Goal: Task Accomplishment & Management: Use online tool/utility

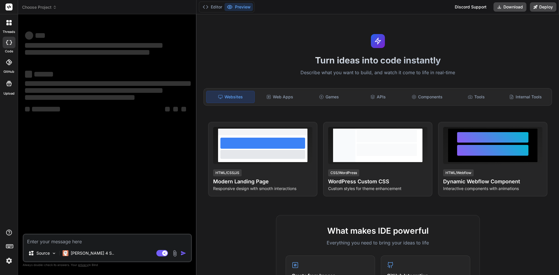
click at [66, 242] on textarea at bounding box center [107, 240] width 167 height 10
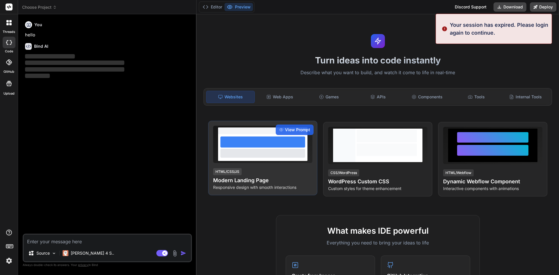
click at [218, 153] on div at bounding box center [262, 147] width 89 height 27
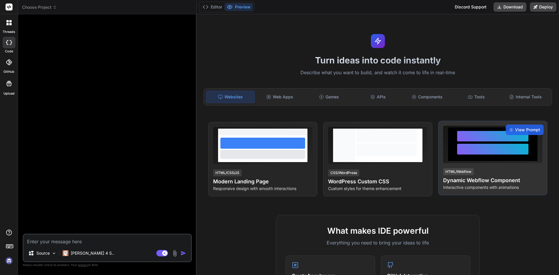
type textarea "x"
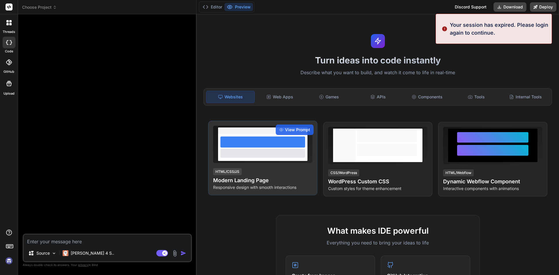
click at [250, 140] on div at bounding box center [262, 142] width 85 height 11
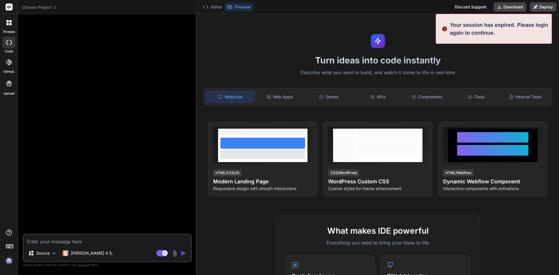
click at [69, 116] on div at bounding box center [108, 126] width 168 height 215
click at [73, 246] on div "Source [PERSON_NAME] 4 S.. Agent Mode. When this toggle is activated, AI automa…" at bounding box center [107, 248] width 169 height 29
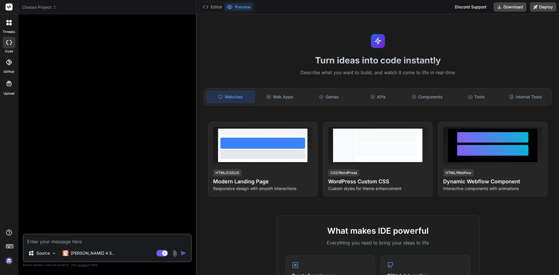
click at [126, 246] on div "Source [PERSON_NAME] 4 S.. Agent Mode. When this toggle is activated, AI automa…" at bounding box center [107, 248] width 169 height 29
click at [126, 243] on textarea at bounding box center [107, 240] width 167 height 10
paste textarea "# 🚀 Loremi Dolorsit 2 Ametcons 2 Adip ELI SED <doe tempo="incidi"> ![Utlabor Et…"
type textarea "# 🚀 Loremi Dolorsit 2 Ametcons 2 Adip ELI SED <doe tempo="incidi"> ![Utlabor Et…"
type textarea "x"
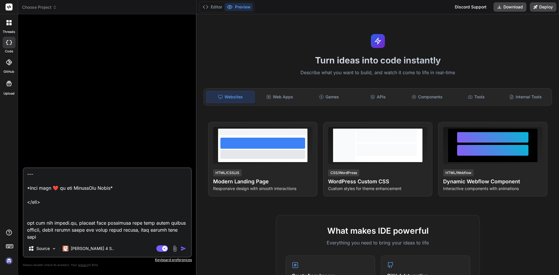
scroll to position [1113, 0]
type textarea "# 🚀 Loremi Dolorsit 2 Ametcons 2 Adip ELI SED <doe tempo="incidi"> ![Utlabor Et…"
click at [181, 248] on img "button" at bounding box center [184, 249] width 6 height 6
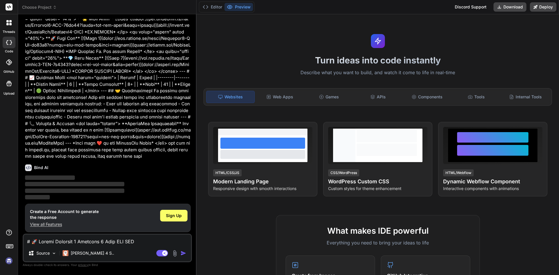
scroll to position [221, 0]
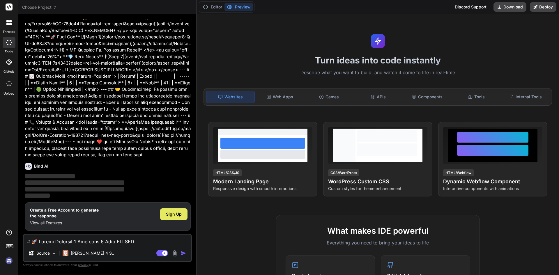
click at [166, 214] on span "Sign Up" at bounding box center [174, 214] width 16 height 6
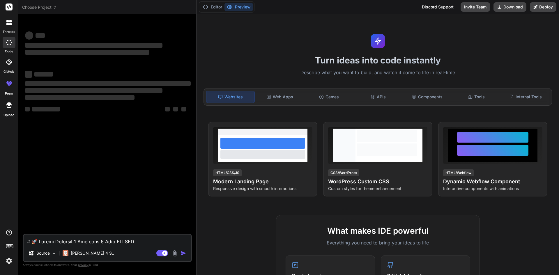
scroll to position [0, 0]
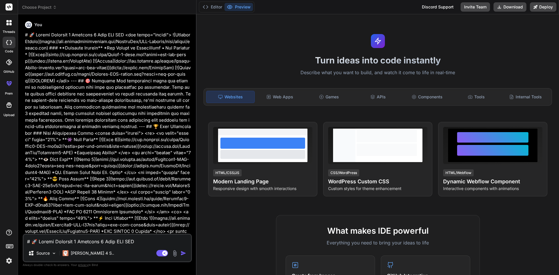
type textarea "x"
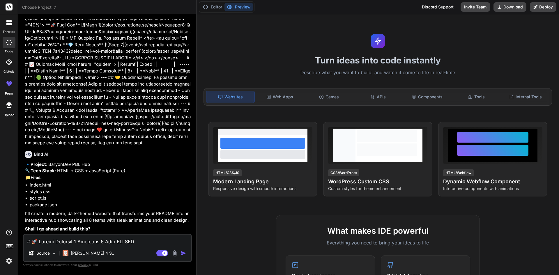
scroll to position [246, 0]
click at [98, 240] on textarea at bounding box center [107, 240] width 167 height 10
type textarea "y"
type textarea "x"
type textarea "ye"
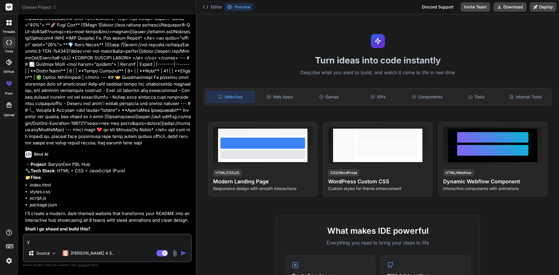
type textarea "x"
type textarea "yes"
type textarea "x"
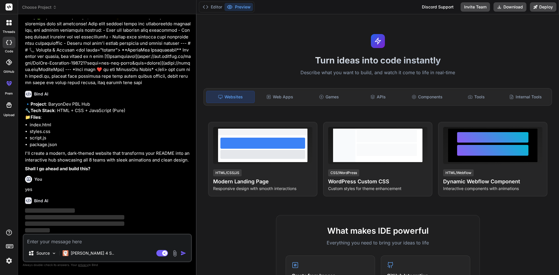
scroll to position [306, 0]
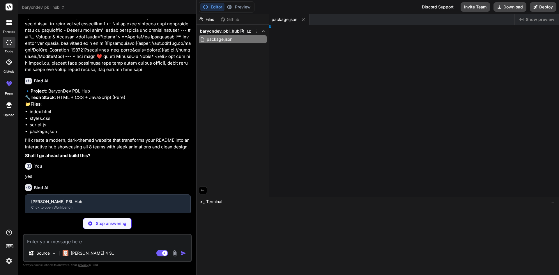
type textarea "x"
type textarea "l>"
type textarea "x"
type textarea "<div class="footer-bottom"> <p>Made with ❤️ by the BaryonDev Teams</p> </div> <…"
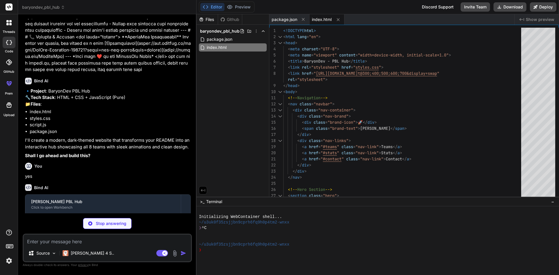
type textarea "x"
type textarea "} }"
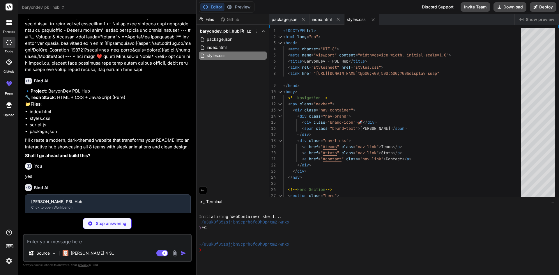
type textarea "x"
type textarea ".team-link { overflow: hidden; } `; document.head.appendChild(style);"
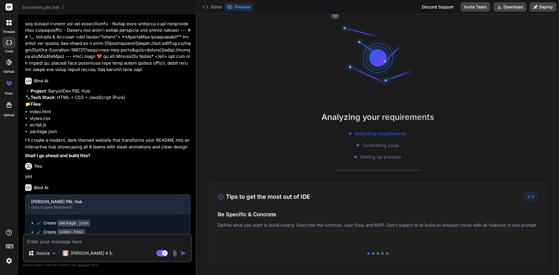
type textarea "x"
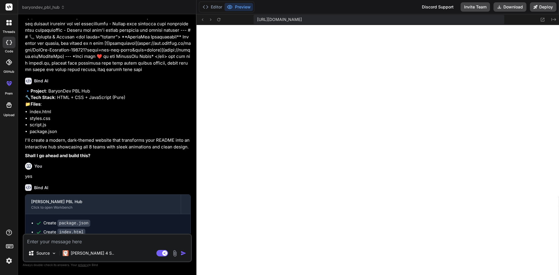
scroll to position [277, 0]
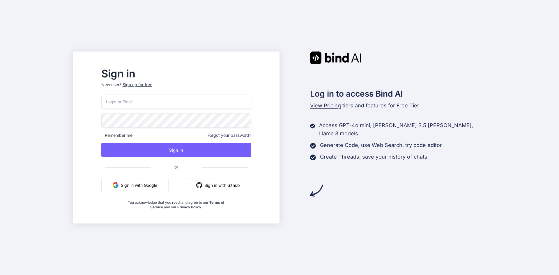
click at [159, 183] on button "Sign in with Google" at bounding box center [134, 185] width 67 height 14
